Goal: Task Accomplishment & Management: Use online tool/utility

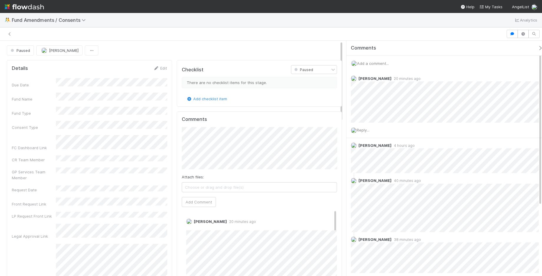
click at [7, 199] on div "Details Edit Due Date Fund Name Fund Type Consent Type FC Dashboard Link CR Tea…" at bounding box center [89, 257] width 165 height 395
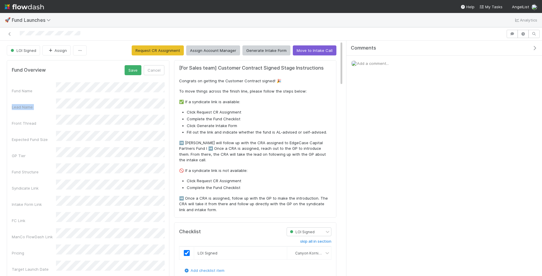
click at [81, 93] on div "Fund Name Lead Name Front Thread Expected Fund Size GP Tier Fund Structure Synd…" at bounding box center [88, 249] width 153 height 334
click at [491, 45] on div "Comments" at bounding box center [446, 48] width 191 height 6
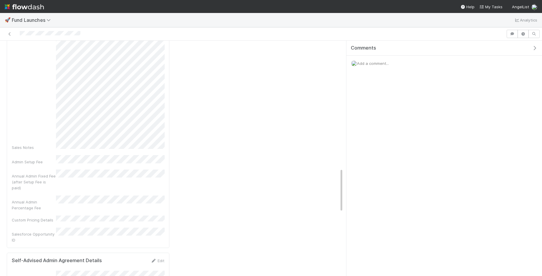
scroll to position [773, 0]
